Goal: Task Accomplishment & Management: Use online tool/utility

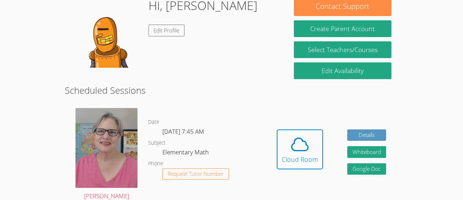
scroll to position [119, 0]
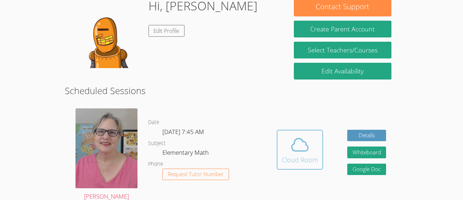
click at [303, 145] on icon at bounding box center [300, 145] width 20 height 20
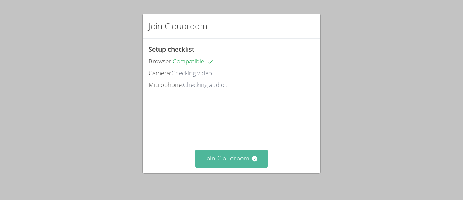
click at [240, 156] on button "Join Cloudroom" at bounding box center [231, 158] width 73 height 17
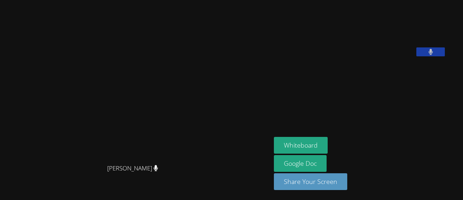
click at [158, 171] on icon at bounding box center [156, 168] width 4 height 6
click at [306, 142] on button "Whiteboard" at bounding box center [301, 145] width 54 height 17
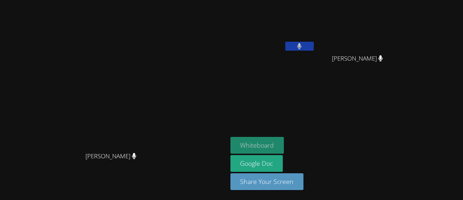
click at [284, 147] on button "Whiteboard" at bounding box center [258, 145] width 54 height 17
